Goal: Find specific page/section: Find specific page/section

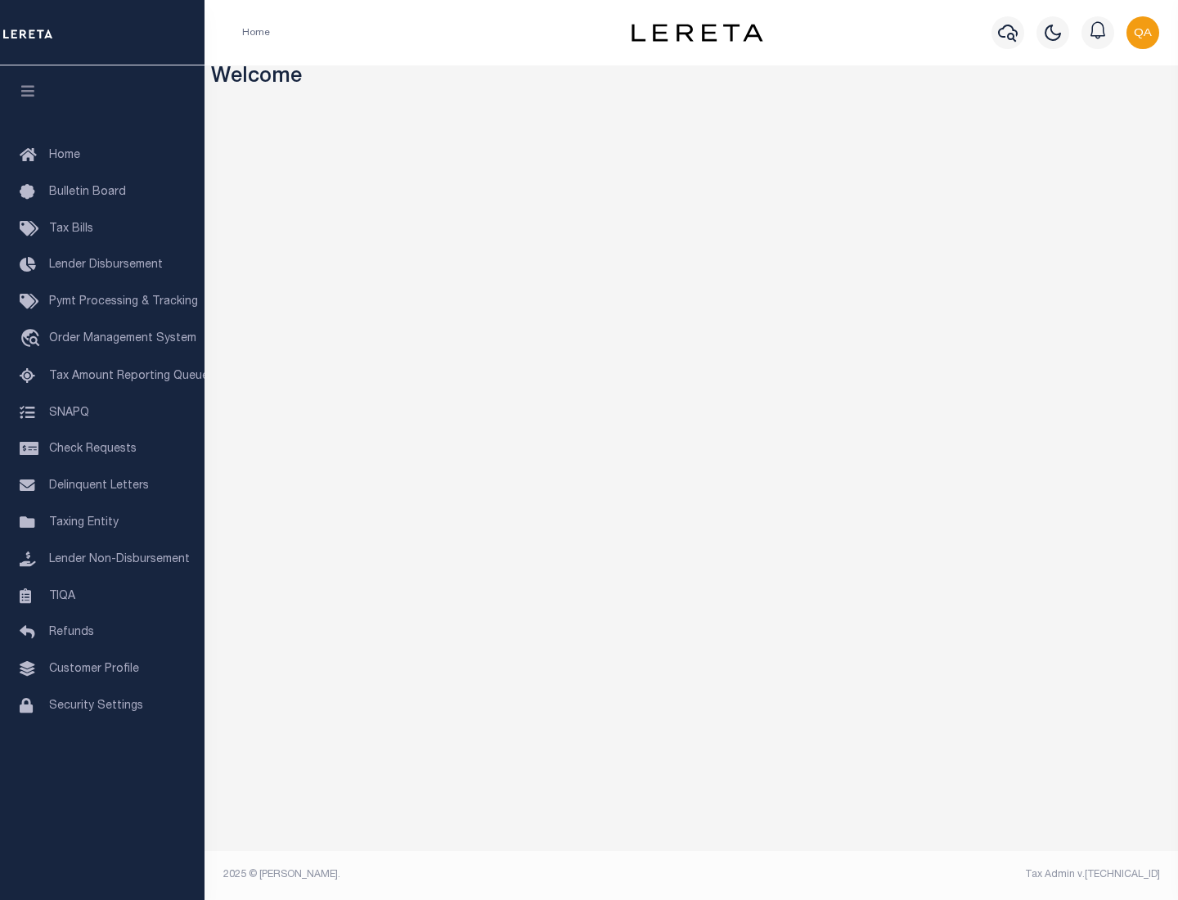
click at [102, 449] on span "Check Requests" at bounding box center [93, 449] width 88 height 11
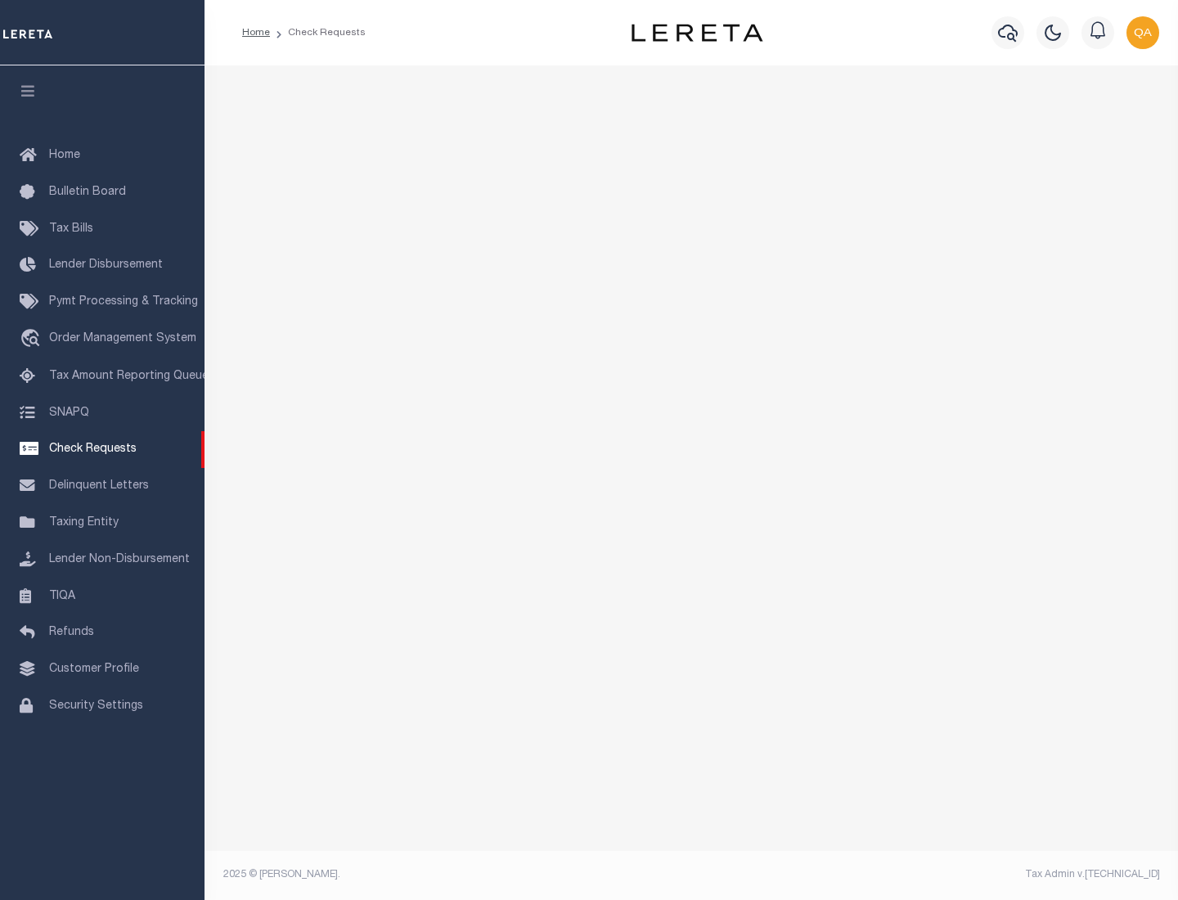
select select "50"
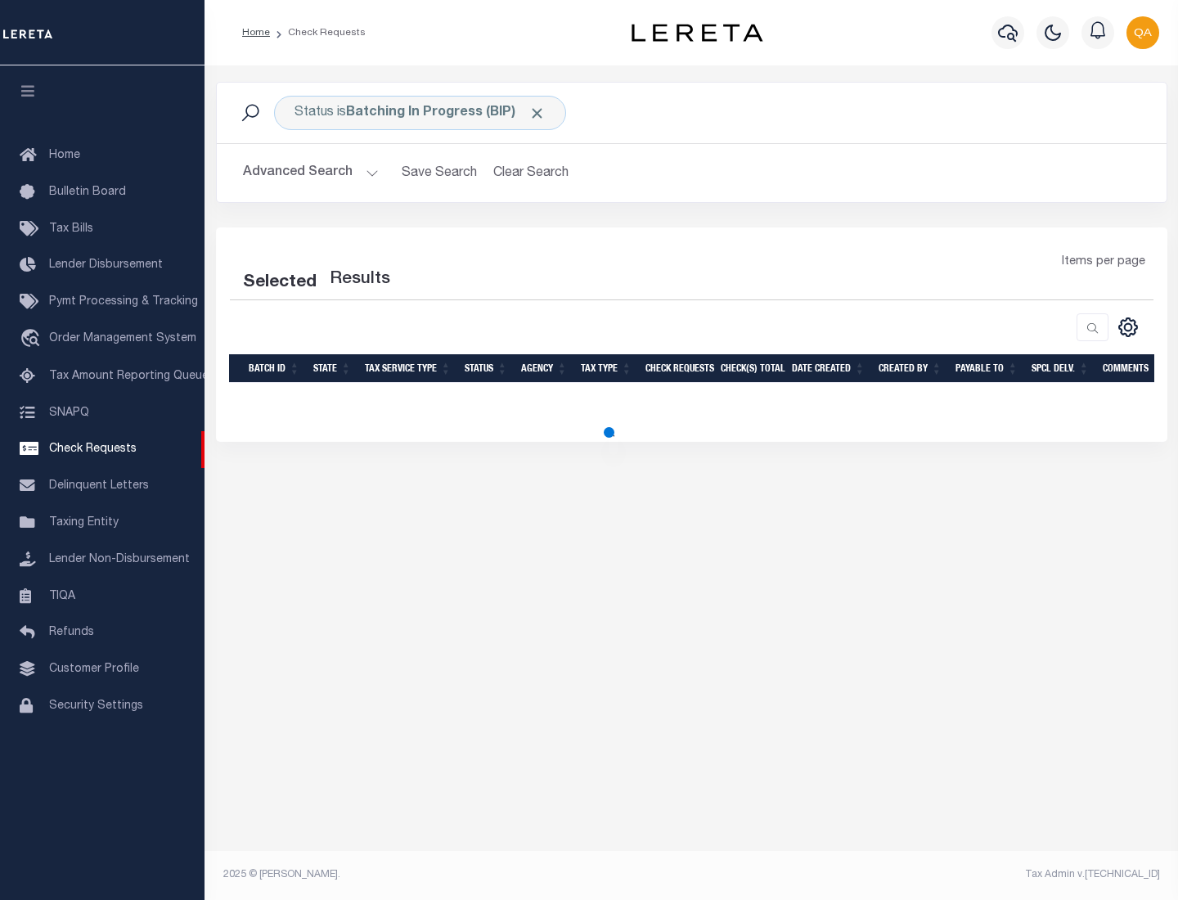
select select "50"
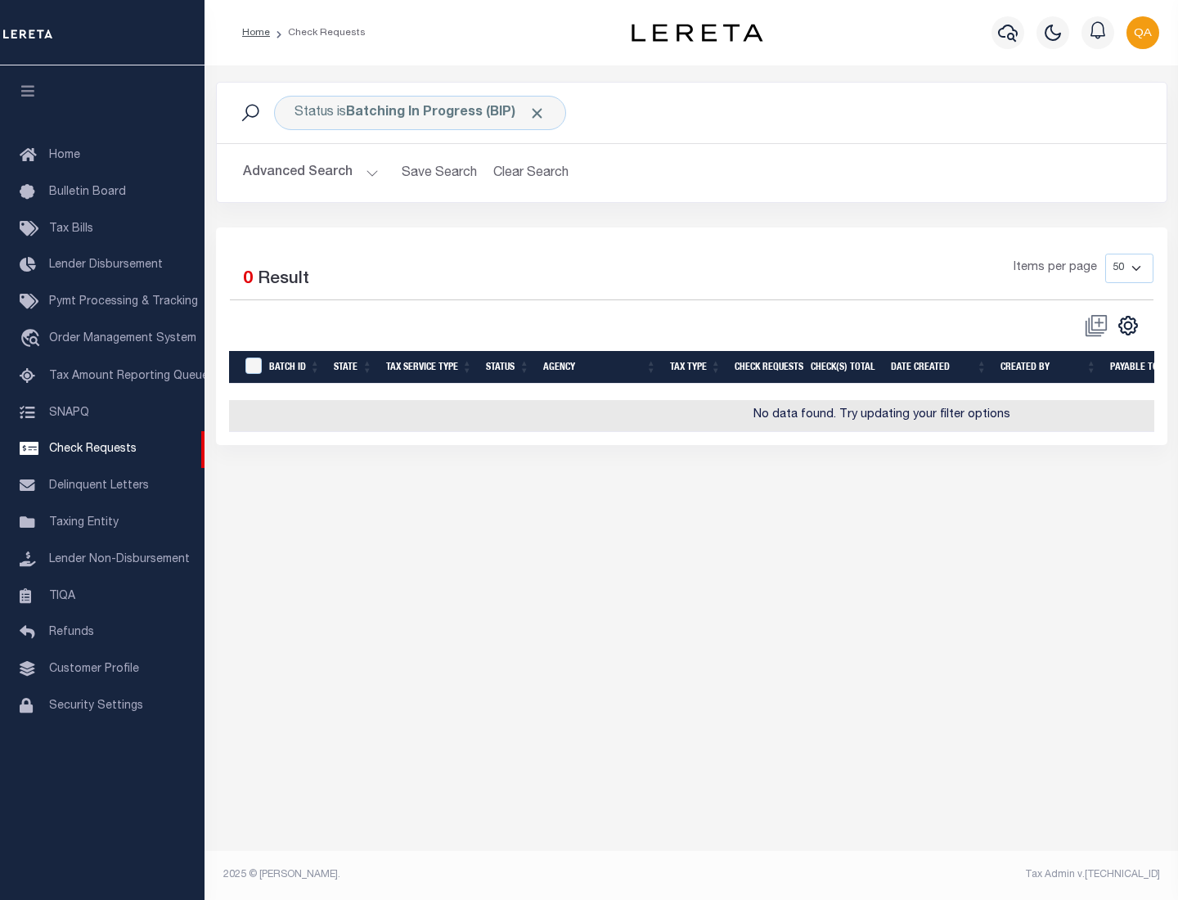
click at [538, 113] on span "Click to Remove" at bounding box center [537, 113] width 17 height 17
